Goal: Transaction & Acquisition: Purchase product/service

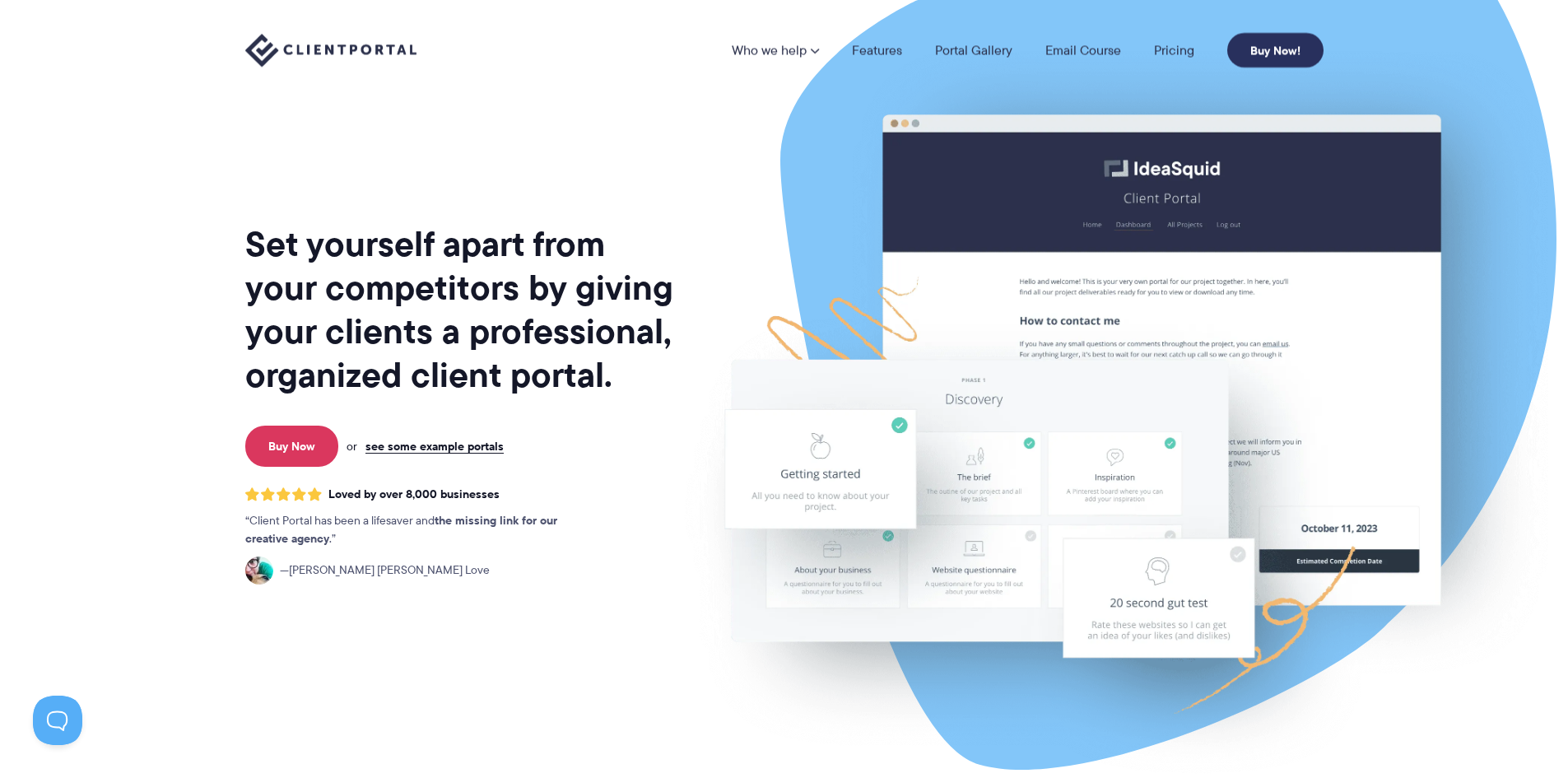
click at [1276, 47] on link "Buy Now!" at bounding box center [1276, 50] width 97 height 35
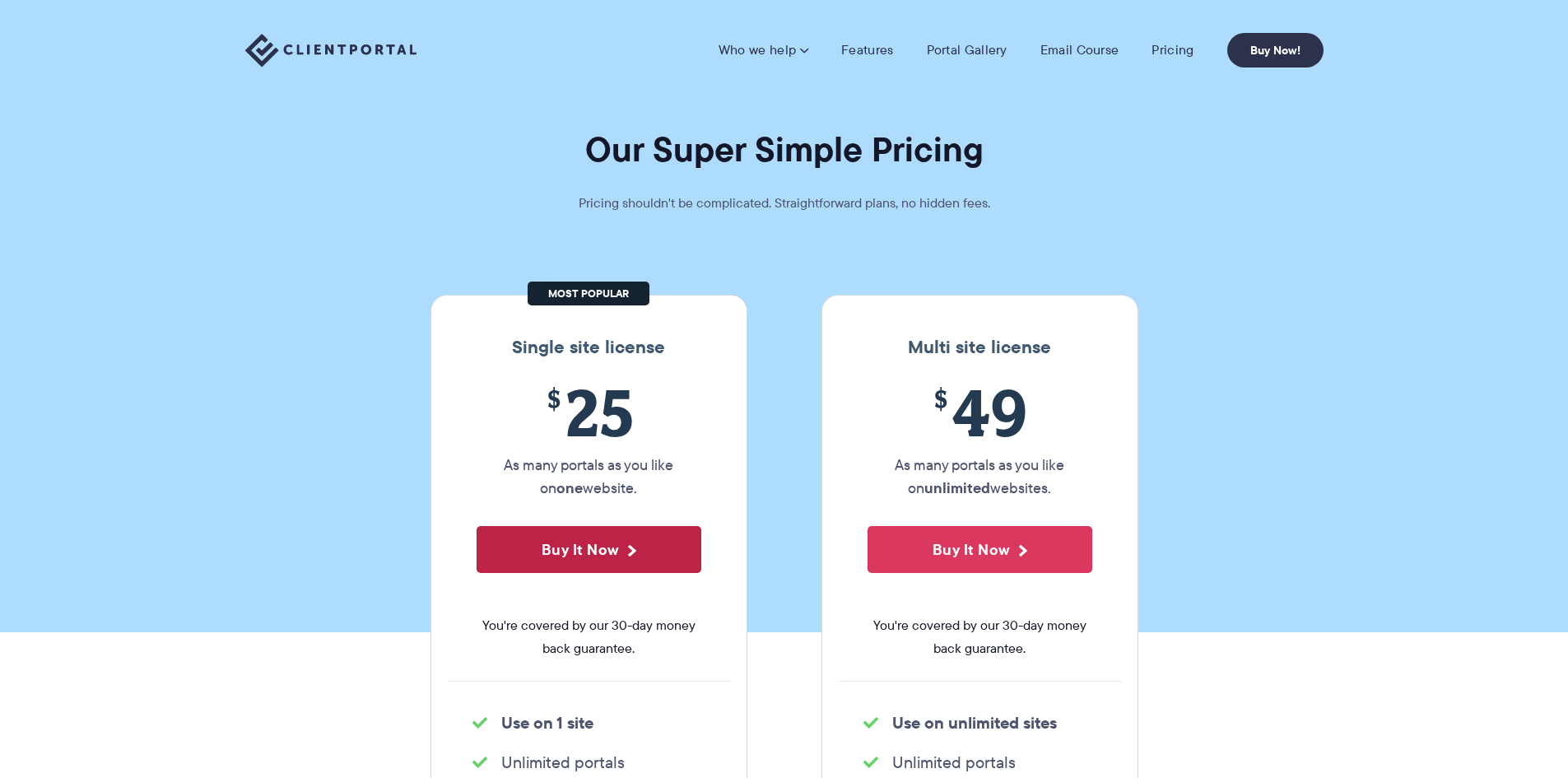
click at [565, 560] on button "Buy It Now" at bounding box center [589, 550] width 224 height 47
